Goal: Book appointment/travel/reservation

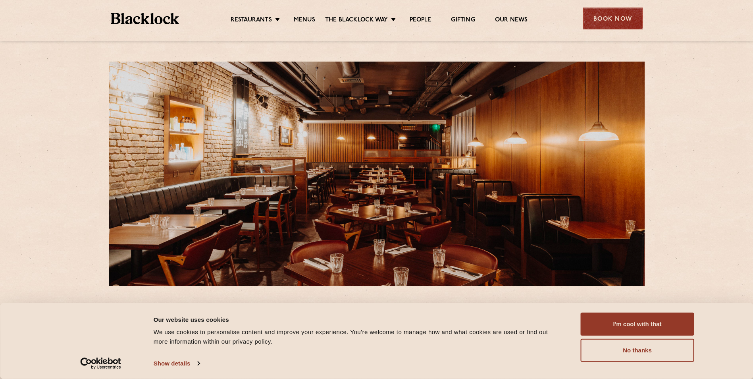
click at [611, 11] on div "Book Now" at bounding box center [613, 19] width 60 height 22
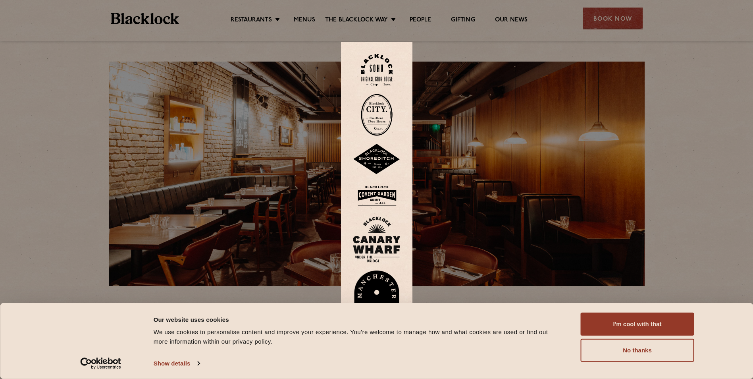
click at [378, 183] on img at bounding box center [377, 196] width 48 height 26
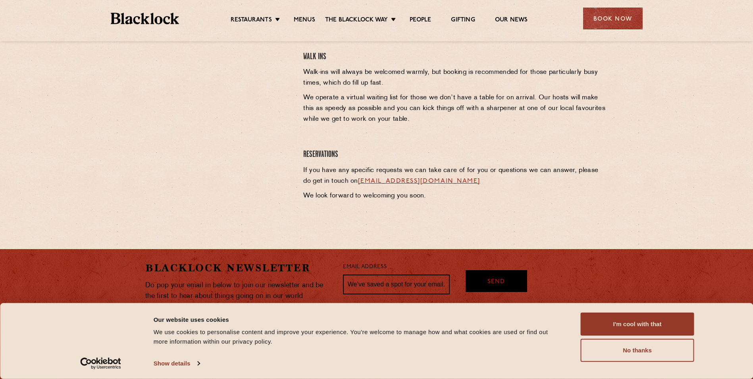
scroll to position [304, 0]
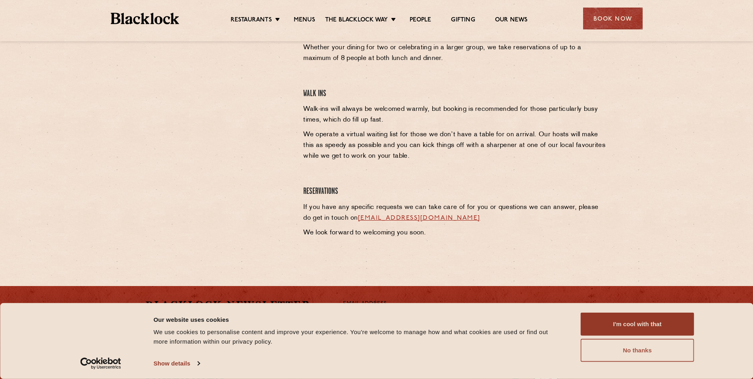
click at [658, 358] on button "No thanks" at bounding box center [637, 349] width 113 height 23
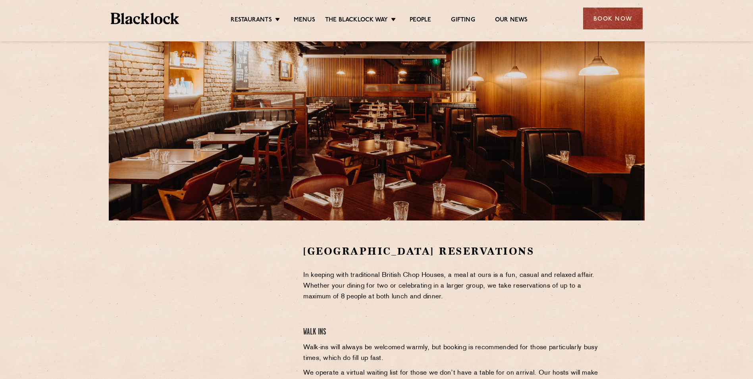
scroll to position [185, 0]
